Goal: Task Accomplishment & Management: Use online tool/utility

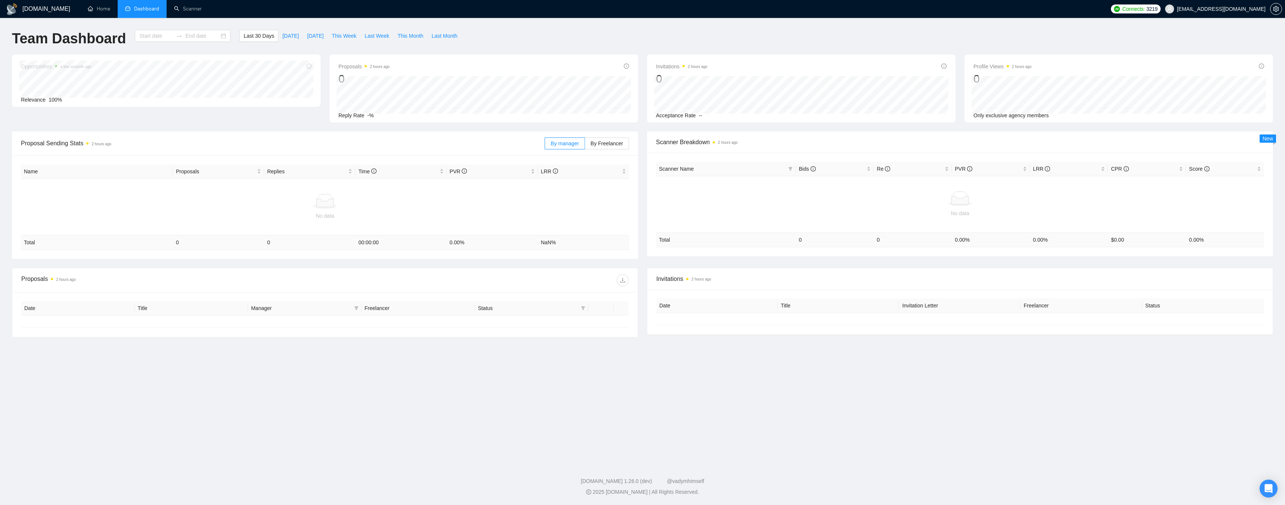
type input "[DATE]"
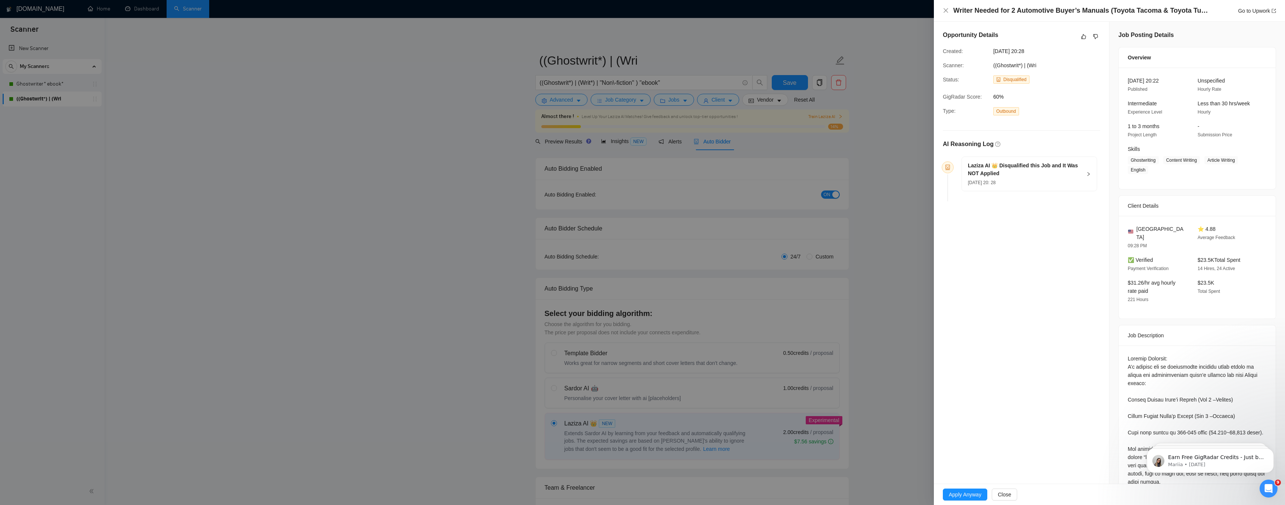
click at [1087, 174] on icon "right" at bounding box center [1088, 174] width 4 height 4
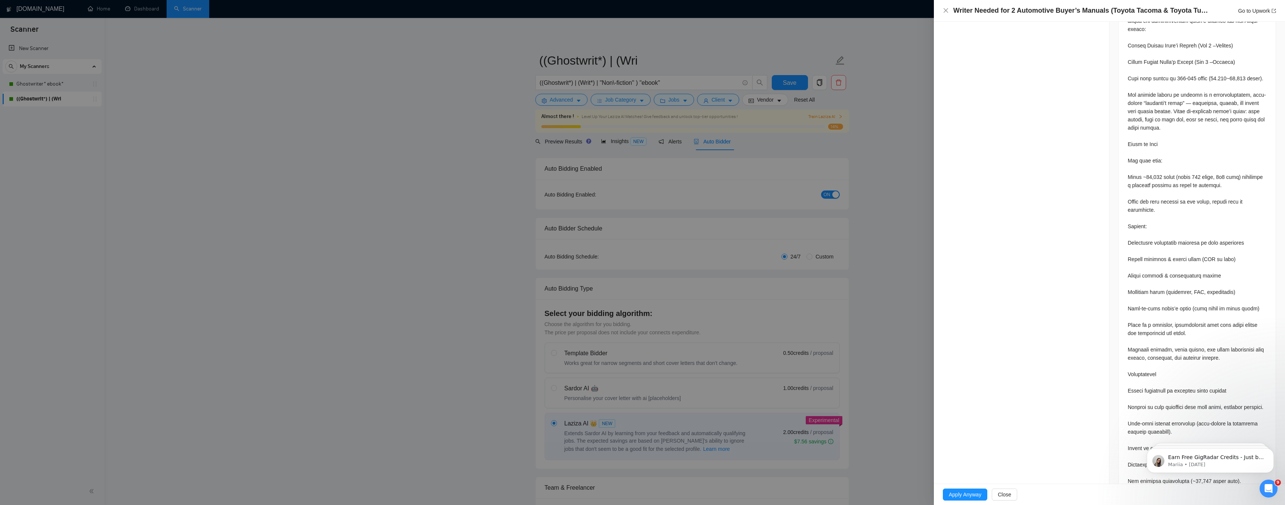
scroll to position [374, 0]
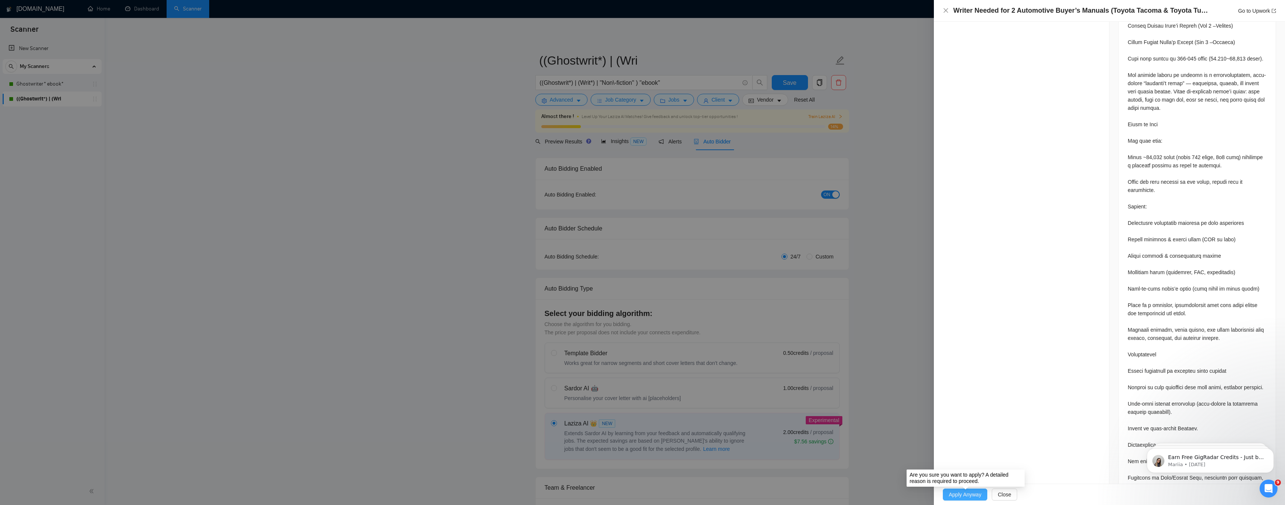
click at [963, 494] on span "Apply Anyway" at bounding box center [965, 494] width 32 height 8
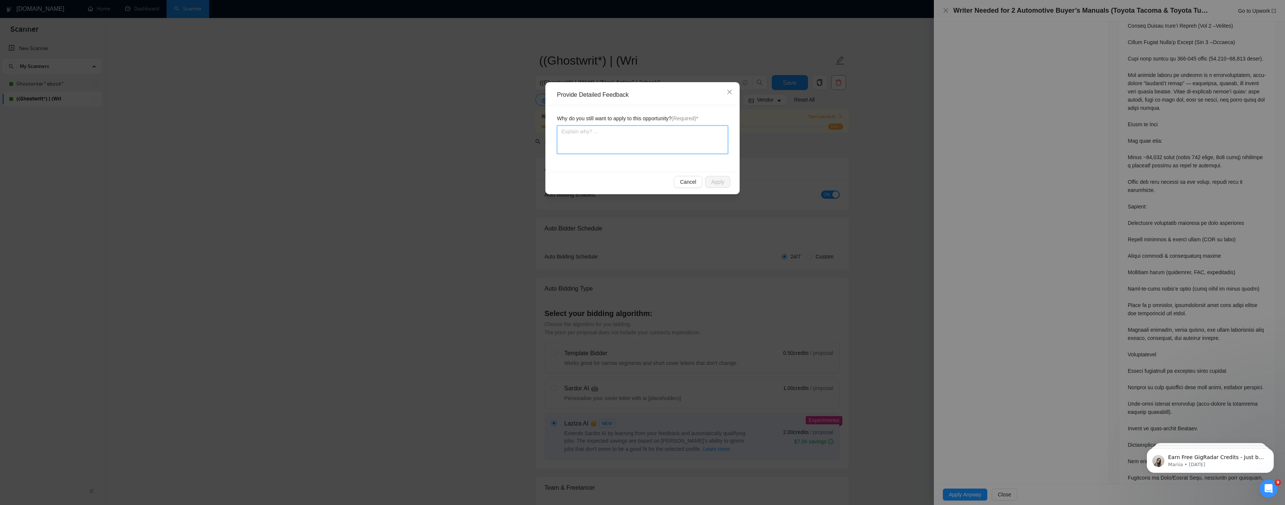
click at [683, 137] on textarea at bounding box center [642, 139] width 171 height 28
type textarea "S"
type textarea "St"
type textarea "Sti"
type textarea "Stil"
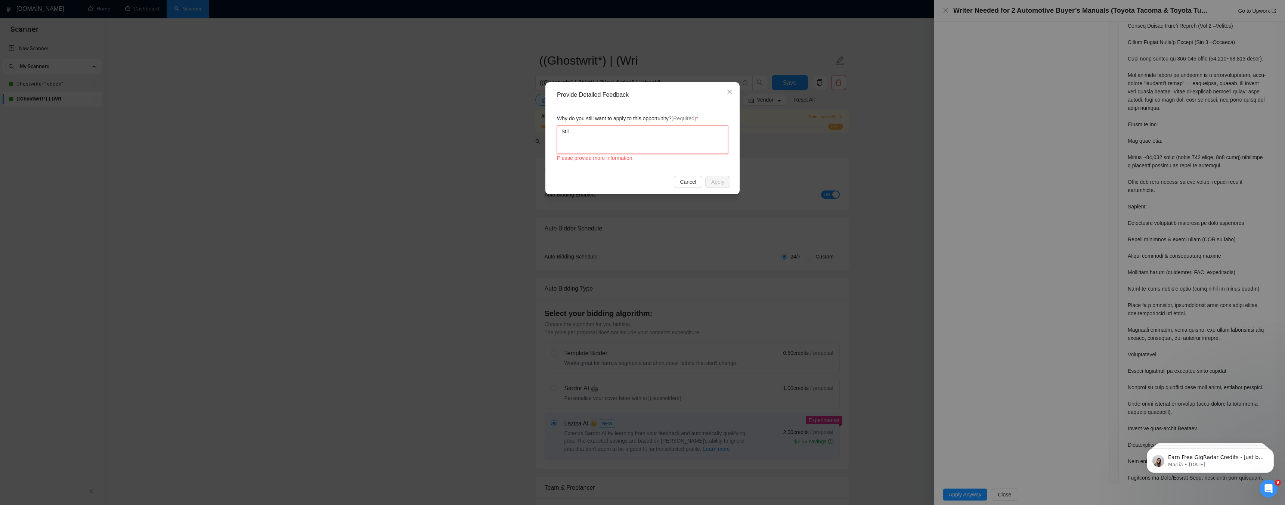
type textarea "Still"
type textarea "Still a"
type textarea "Still a g"
type textarea "Still a go"
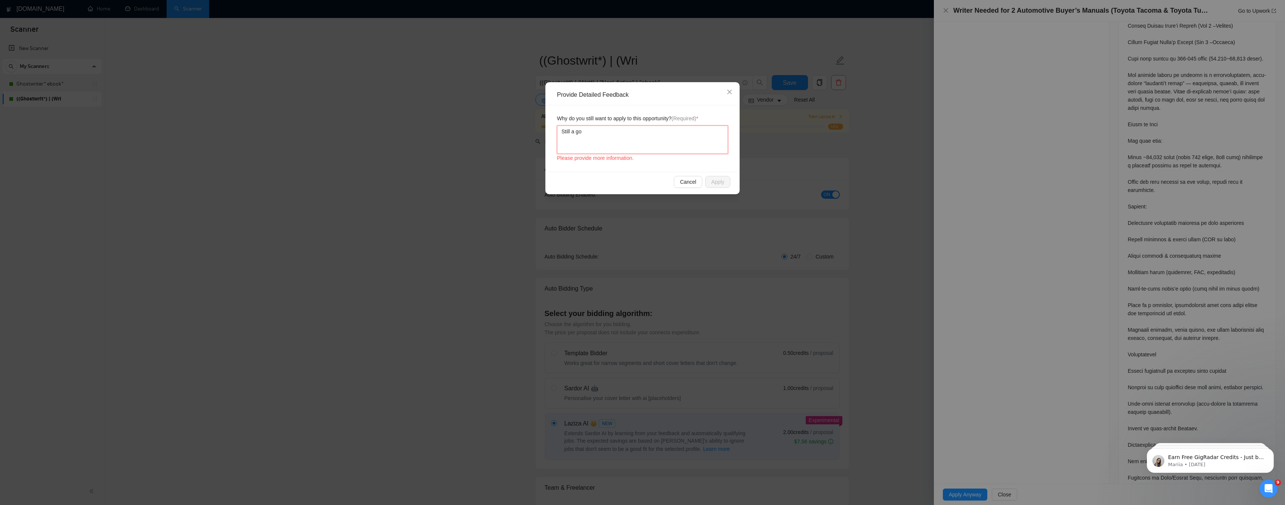
type textarea "Still a goo"
type textarea "Still a good"
type textarea "Still a good p"
type textarea "Still a good pr"
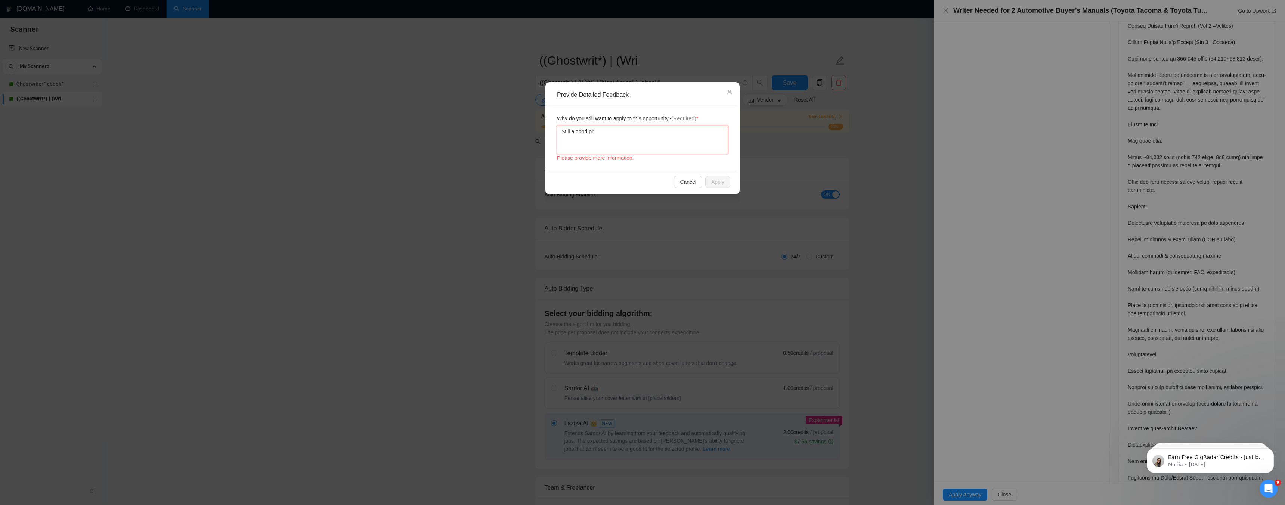
type textarea "Still a good pro"
type textarea "Still a good proje"
type textarea "Still a good projec"
type textarea "Still a good project"
type textarea "Still a good projects"
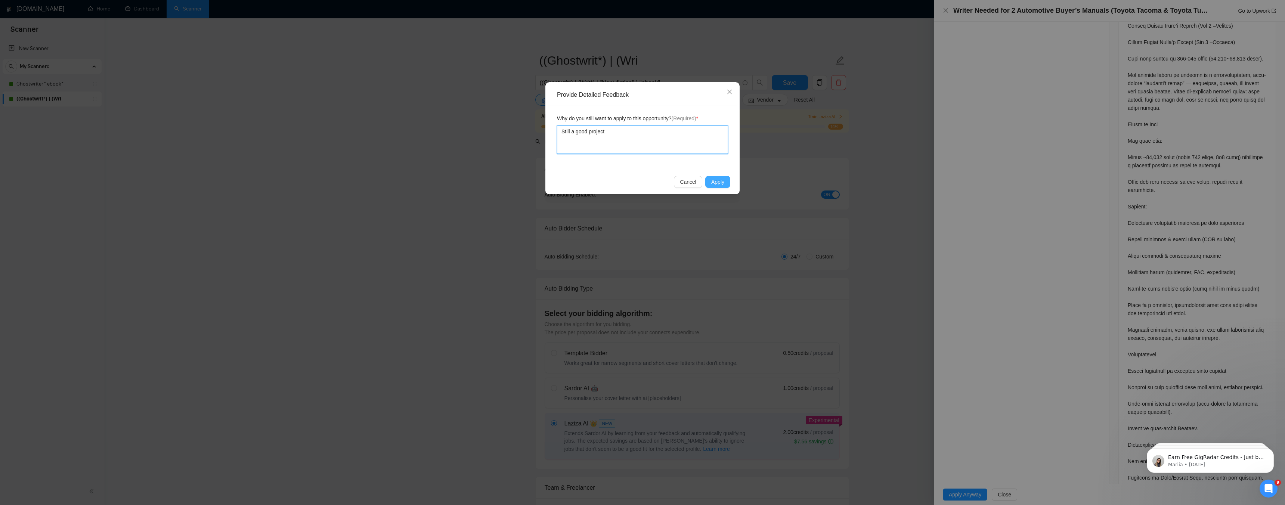
type textarea "Still a good project"
click at [718, 184] on span "Apply" at bounding box center [717, 182] width 13 height 8
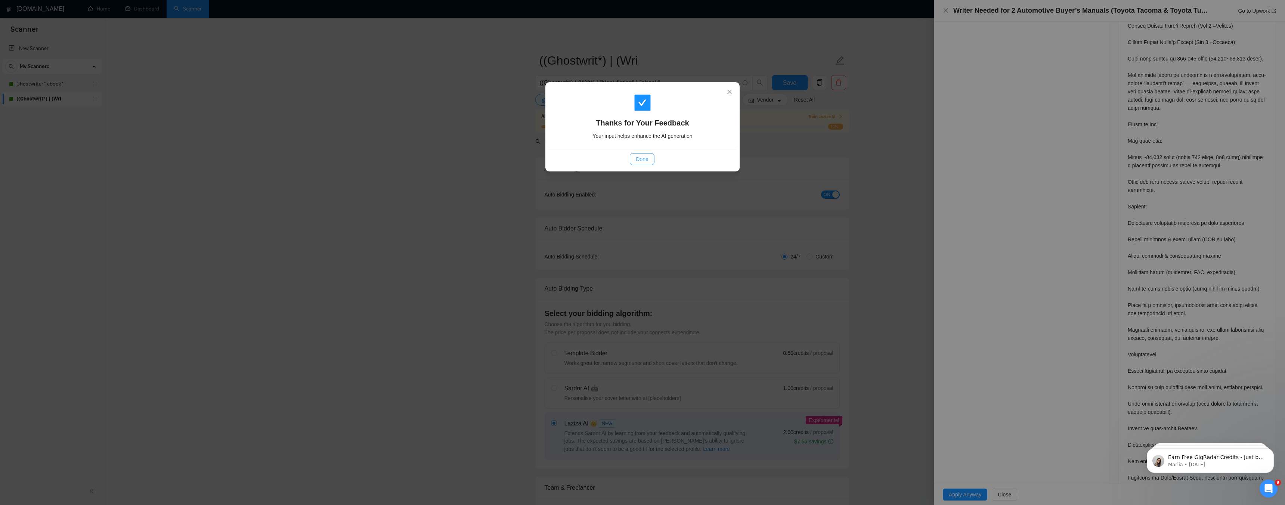
click at [647, 162] on span "Done" at bounding box center [642, 159] width 12 height 8
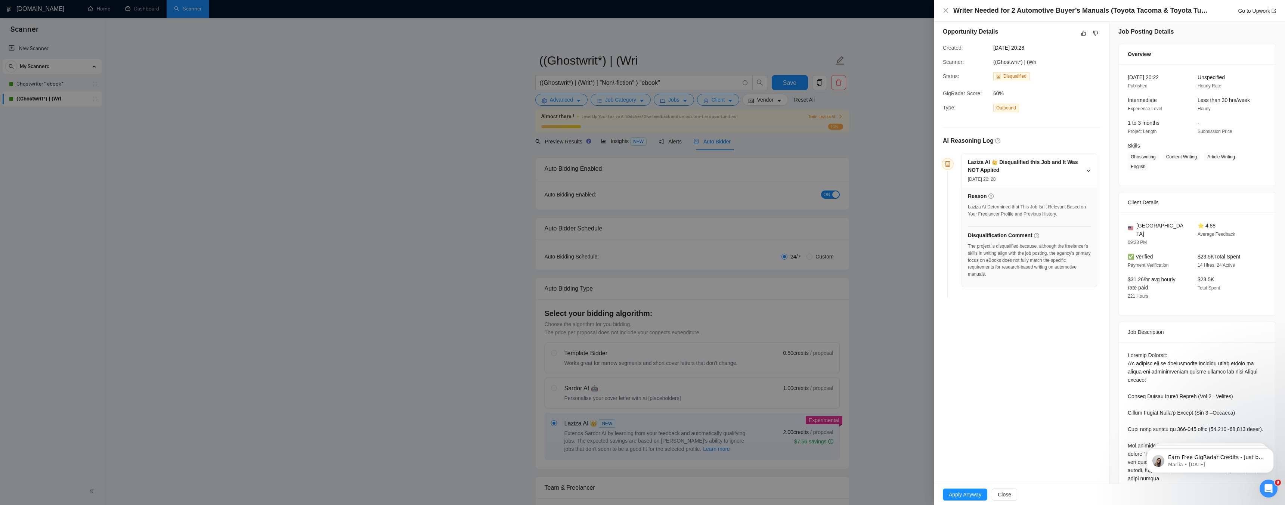
scroll to position [0, 0]
click at [969, 493] on span "Apply Anyway" at bounding box center [965, 494] width 32 height 8
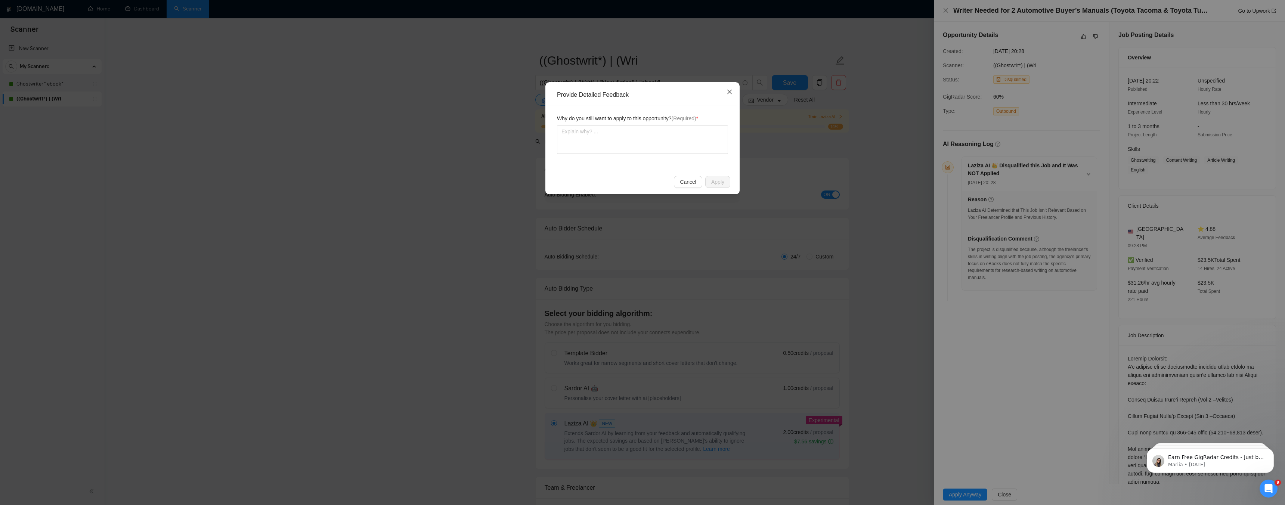
click at [729, 93] on icon "close" at bounding box center [729, 92] width 6 height 6
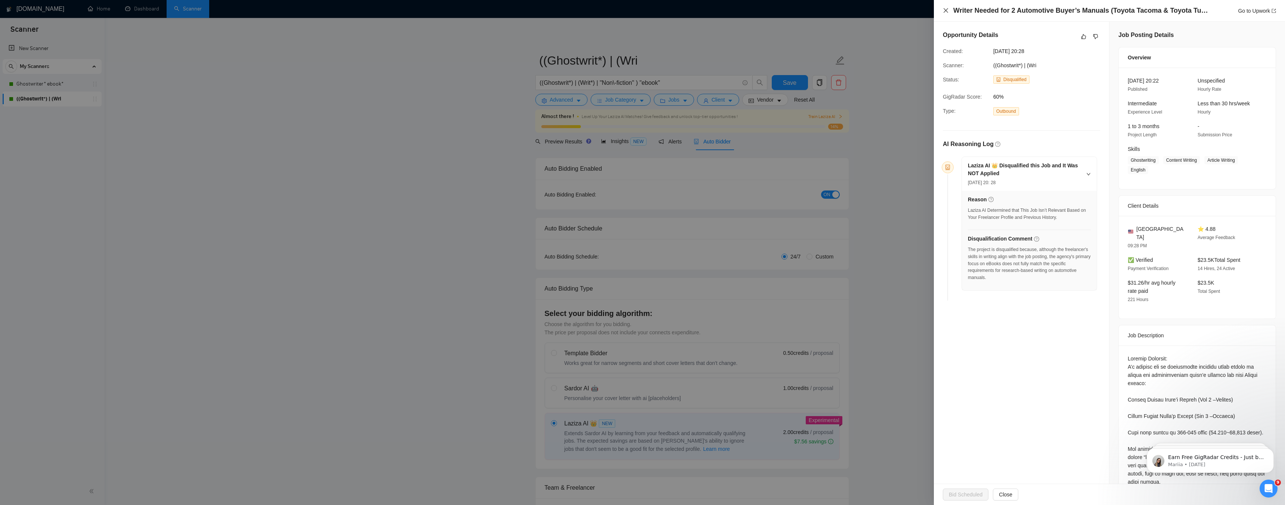
click at [946, 9] on icon "close" at bounding box center [946, 10] width 6 height 6
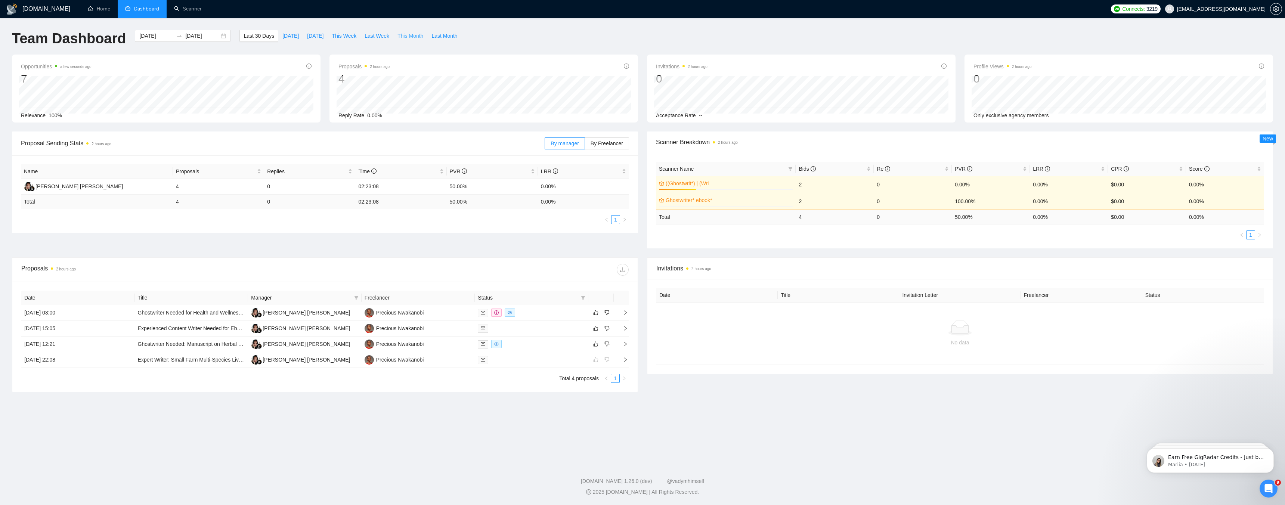
click at [409, 37] on span "This Month" at bounding box center [410, 36] width 26 height 8
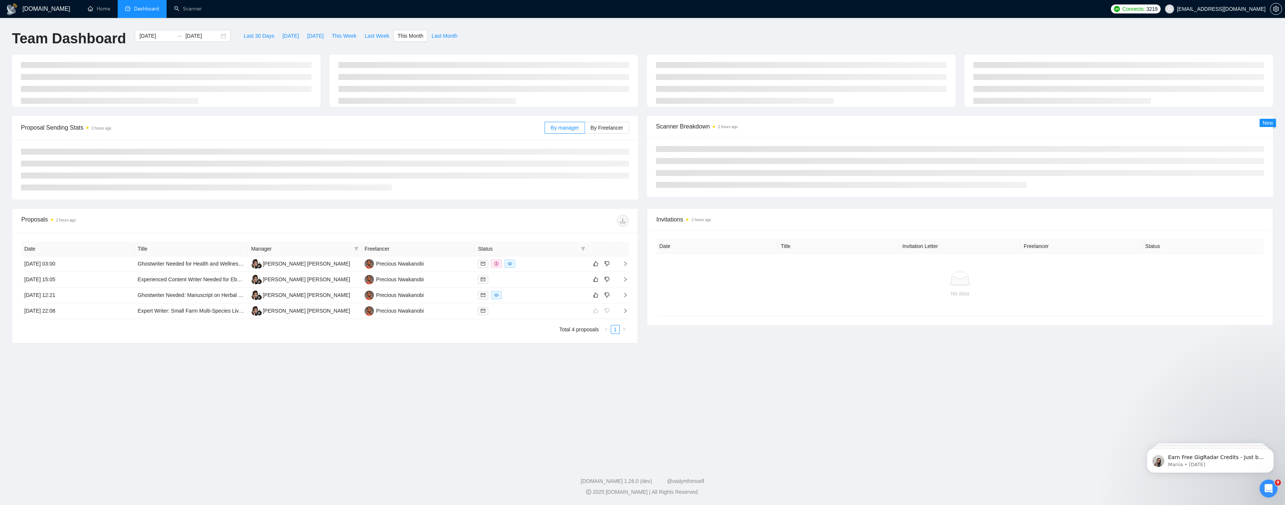
type input "2025-08-01"
type input "2025-08-31"
